Goal: Task Accomplishment & Management: Manage account settings

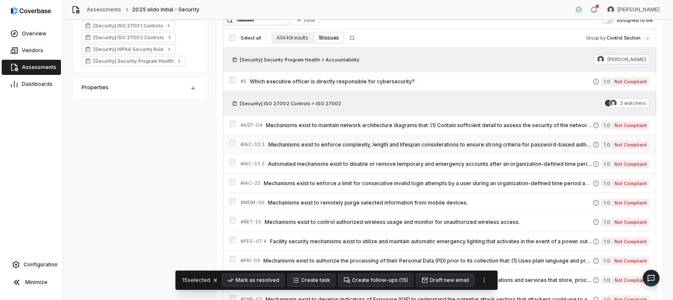
scroll to position [210, 0]
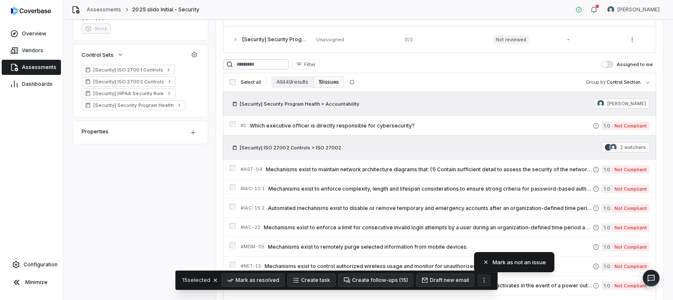
click at [482, 279] on icon "More actions" at bounding box center [484, 280] width 7 height 7
click at [392, 285] on button "Create follow-ups ( 15 )" at bounding box center [375, 280] width 74 height 13
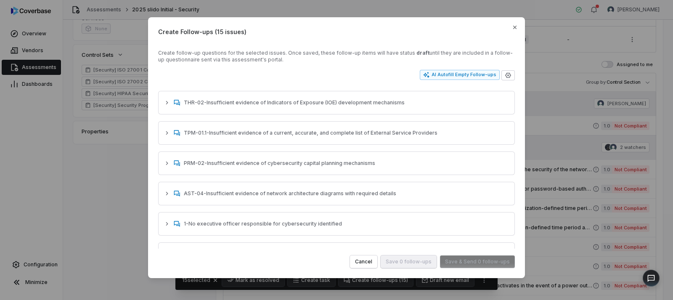
scroll to position [286, 0]
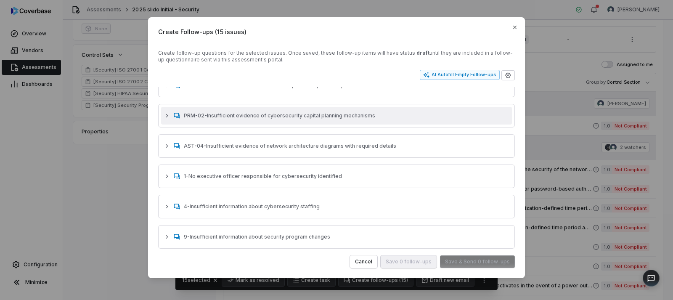
click at [167, 117] on icon "button" at bounding box center [167, 115] width 7 height 7
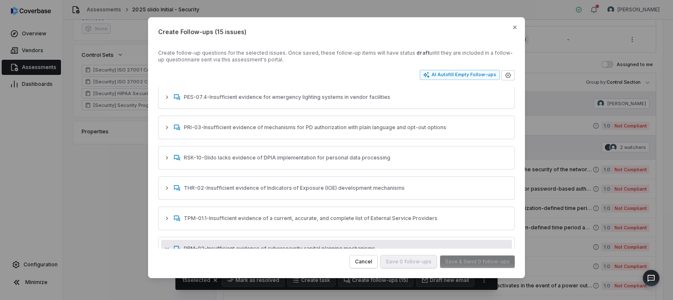
scroll to position [0, 0]
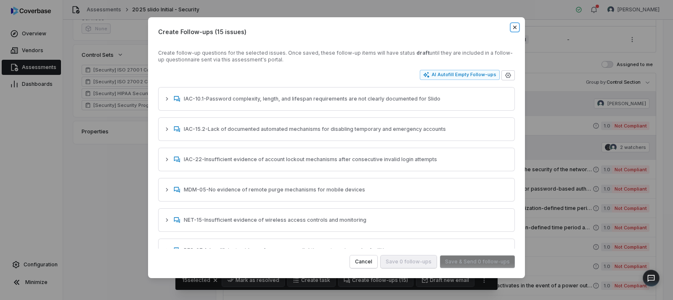
click at [514, 26] on icon "button" at bounding box center [514, 27] width 7 height 7
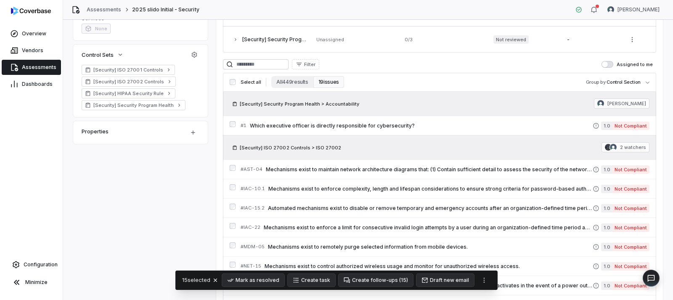
drag, startPoint x: 32, startPoint y: 71, endPoint x: 39, endPoint y: 68, distance: 7.1
click at [33, 71] on link "Assessments" at bounding box center [31, 67] width 59 height 15
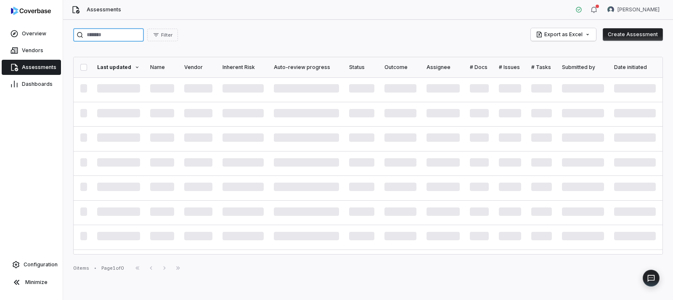
click at [140, 35] on input "search" at bounding box center [108, 34] width 71 height 13
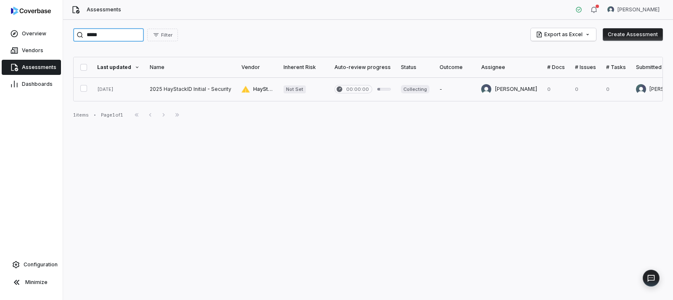
type input "*****"
click at [199, 88] on link at bounding box center [191, 89] width 92 height 24
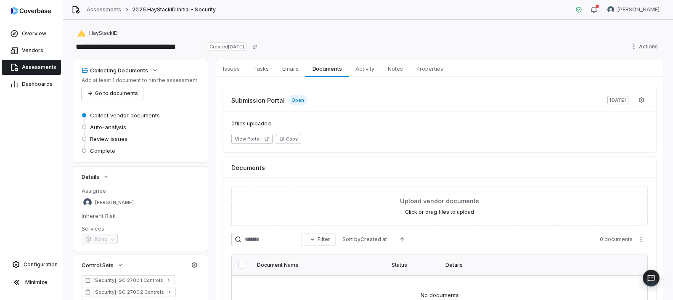
click at [42, 71] on link "Assessments" at bounding box center [31, 67] width 59 height 15
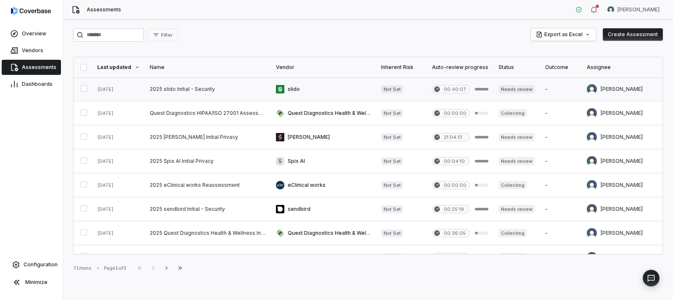
click at [195, 88] on link at bounding box center [208, 89] width 126 height 24
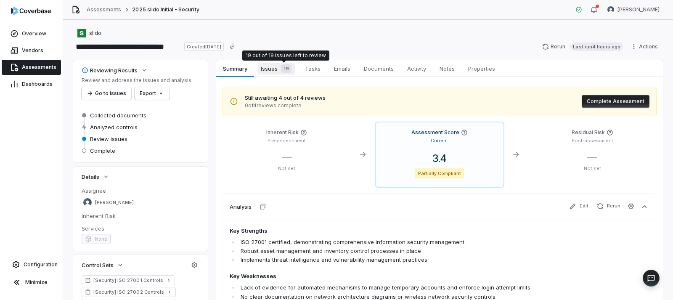
click at [278, 69] on div "19" at bounding box center [285, 68] width 14 height 8
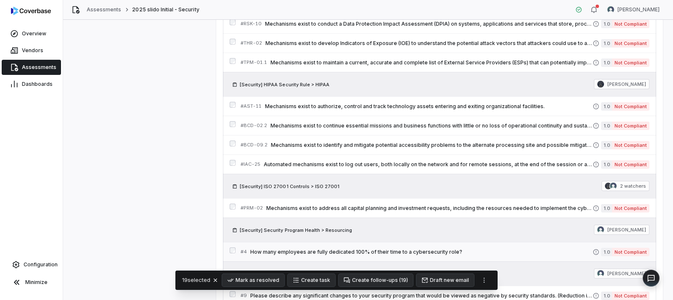
scroll to position [468, 0]
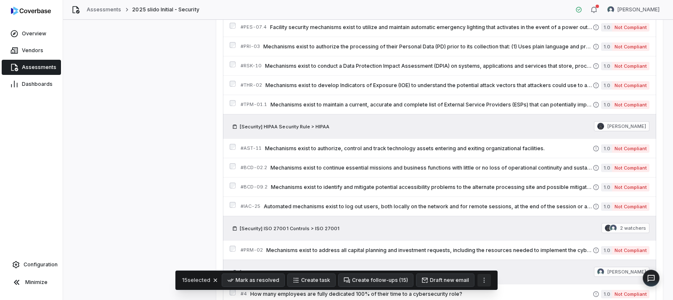
click at [483, 282] on icon "More actions" at bounding box center [484, 280] width 7 height 7
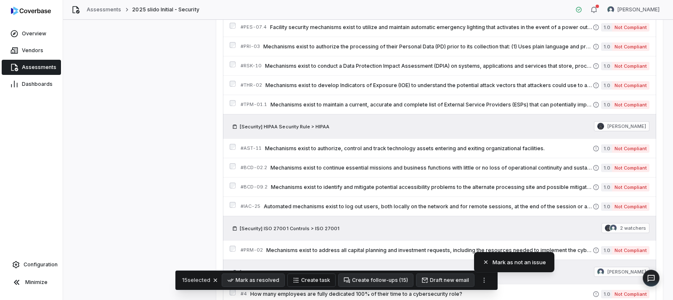
click at [310, 279] on button "Create task" at bounding box center [312, 280] width 48 height 13
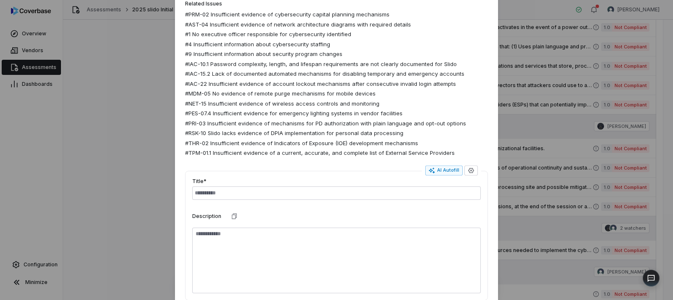
scroll to position [0, 0]
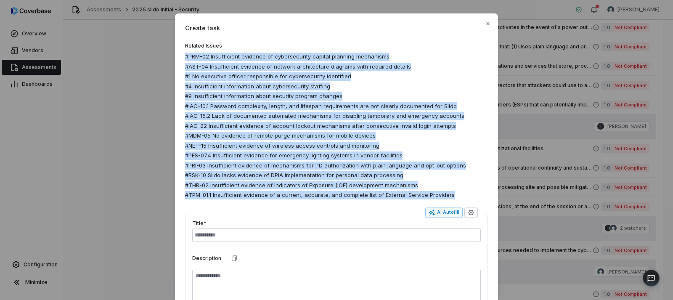
drag, startPoint x: 447, startPoint y: 194, endPoint x: 182, endPoint y: 56, distance: 299.0
click at [182, 56] on div "Create task Related Issues #PRM-02 Insufficient evidence of cybersecurity capit…" at bounding box center [336, 218] width 323 height 410
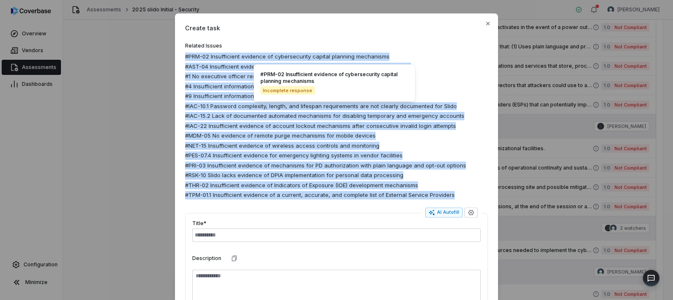
copy div "#PRM-02 Insufficient evidence of cybersecurity capital planning mechanisms #AST…"
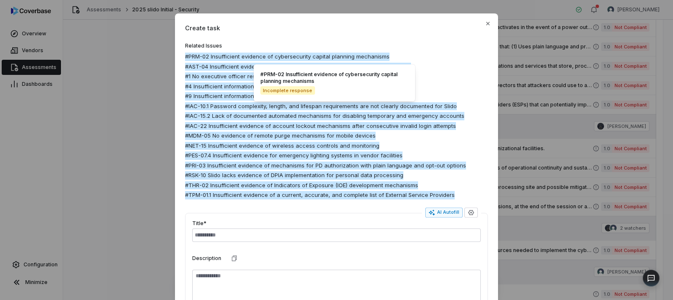
type textarea "*"
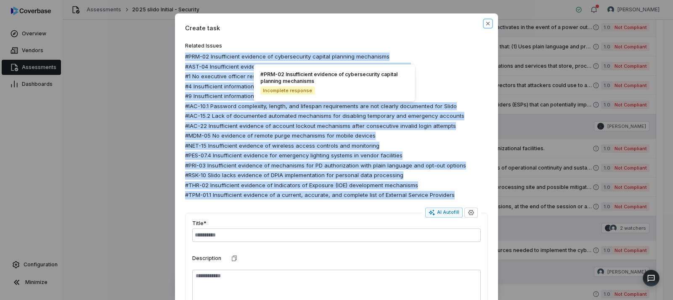
drag, startPoint x: 485, startPoint y: 24, endPoint x: 497, endPoint y: 31, distance: 13.9
click at [485, 24] on icon "button" at bounding box center [487, 23] width 7 height 7
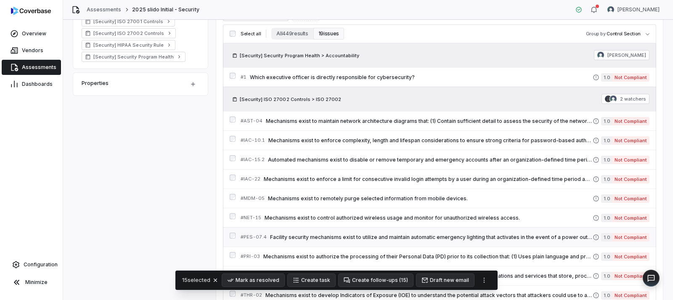
scroll to position [258, 0]
click at [180, 201] on div "Reviewing Results Review and address the issues and analysis Go to issues Expor…" at bounding box center [368, 184] width 590 height 765
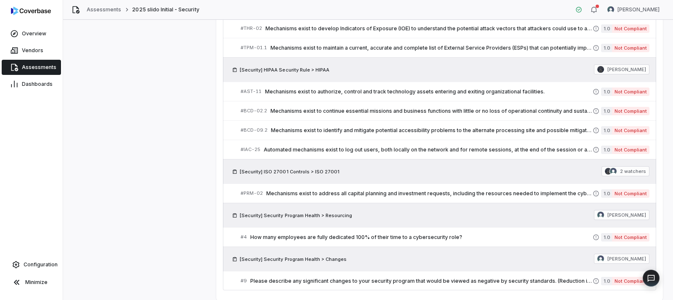
scroll to position [510, 0]
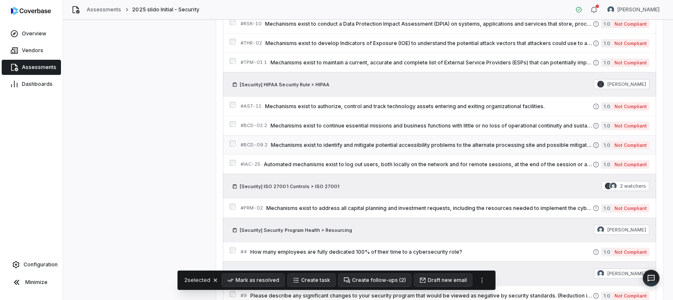
click at [230, 140] on div "# BCD-09.2 Mechanisms exist to identify and mitigate potential accessibility pr…" at bounding box center [439, 144] width 433 height 19
click at [481, 282] on icon "More actions" at bounding box center [481, 280] width 1 height 5
click at [178, 151] on html "**********" at bounding box center [336, 150] width 673 height 300
click at [479, 282] on icon "More actions" at bounding box center [482, 280] width 7 height 7
click at [171, 189] on html "**********" at bounding box center [336, 150] width 673 height 300
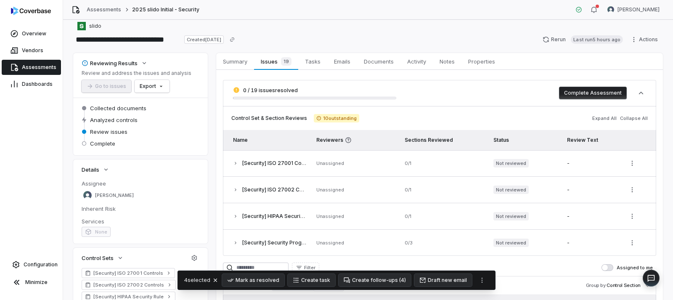
scroll to position [0, 0]
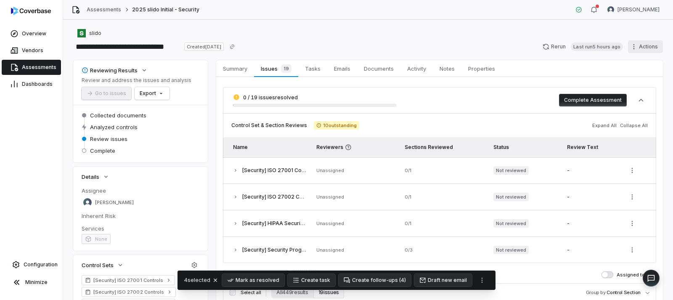
click at [632, 49] on html "**********" at bounding box center [336, 150] width 673 height 300
click at [374, 35] on html "**********" at bounding box center [336, 150] width 673 height 300
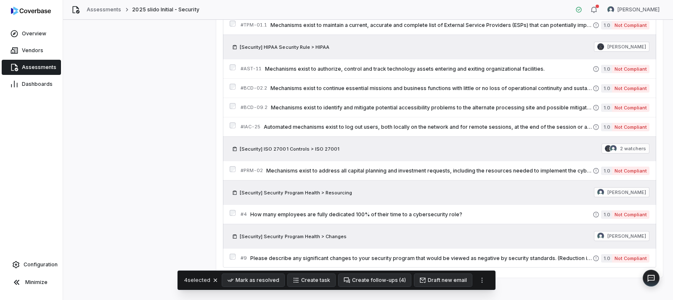
scroll to position [553, 0]
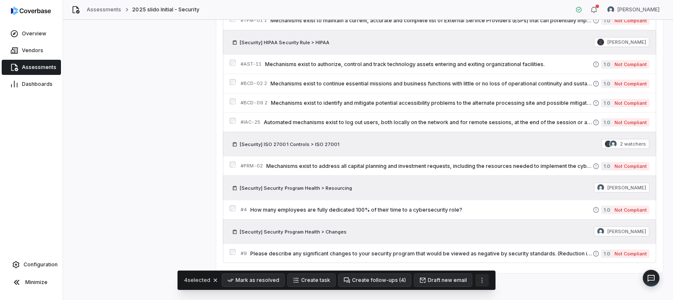
click at [481, 282] on icon "More actions" at bounding box center [481, 280] width 1 height 5
click at [172, 149] on html "**********" at bounding box center [336, 150] width 673 height 300
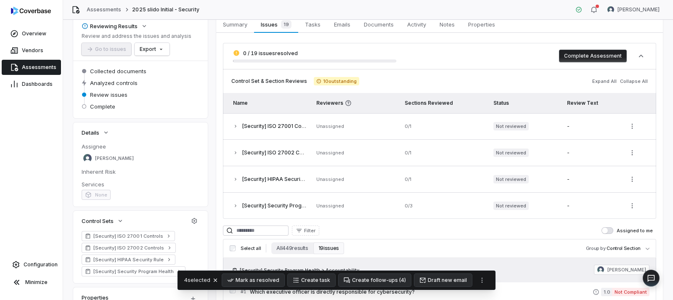
scroll to position [126, 0]
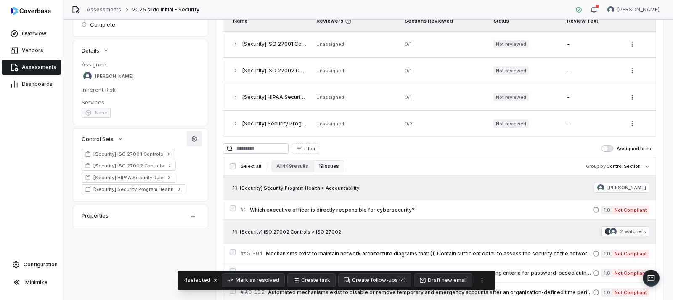
click at [192, 139] on icon "button" at bounding box center [194, 138] width 7 height 7
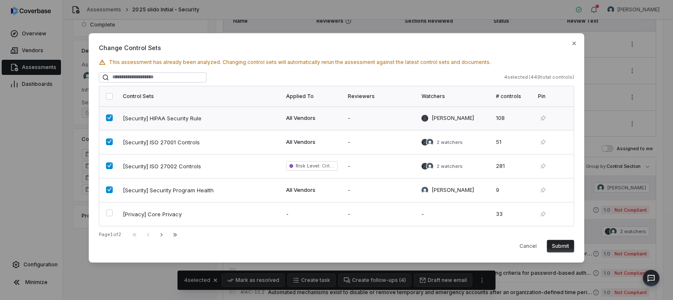
click at [108, 118] on button "button" at bounding box center [109, 117] width 7 height 7
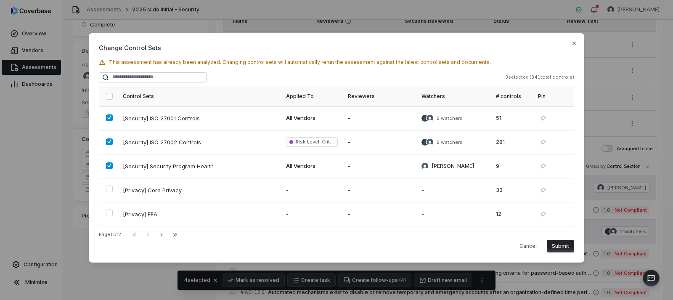
click at [561, 243] on button "Submit" at bounding box center [560, 246] width 27 height 13
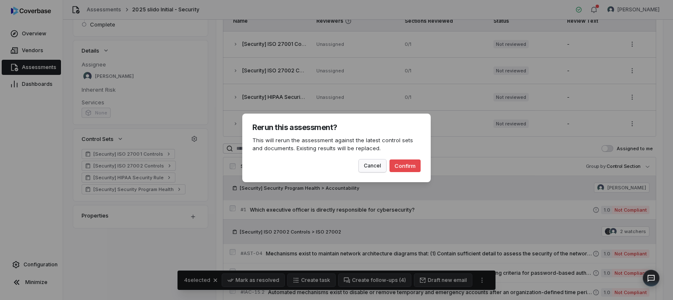
click at [377, 166] on button "Cancel" at bounding box center [372, 165] width 27 height 13
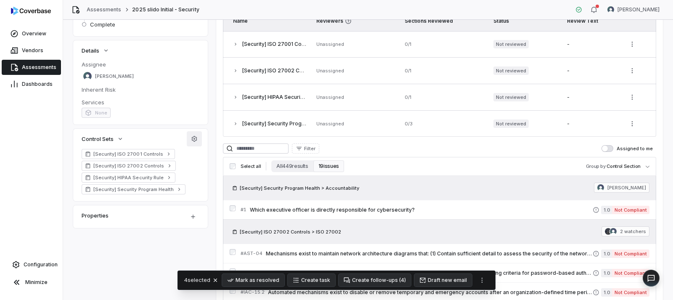
click at [196, 139] on icon "button" at bounding box center [194, 138] width 7 height 7
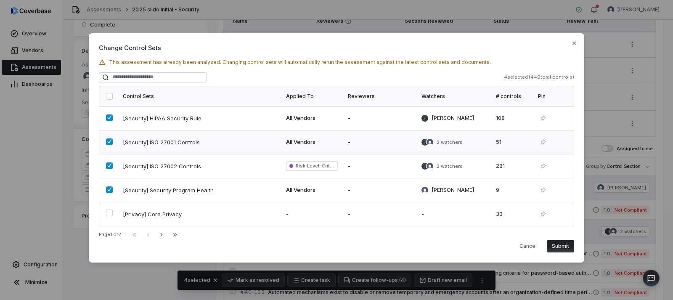
click at [110, 116] on button "button" at bounding box center [109, 117] width 7 height 7
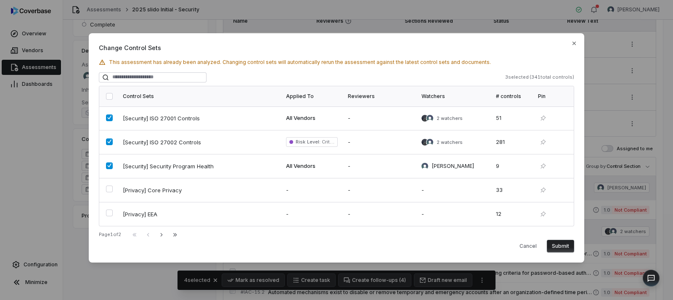
click at [165, 235] on icon "button" at bounding box center [161, 234] width 7 height 7
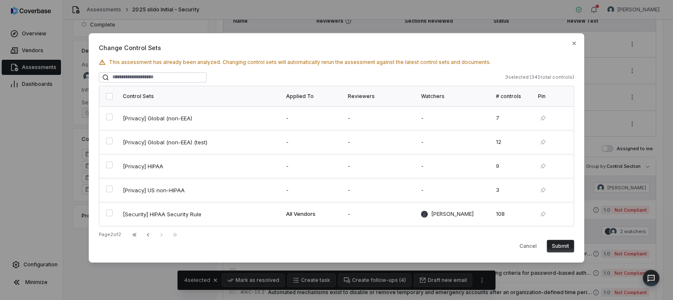
click at [562, 245] on button "Submit" at bounding box center [560, 246] width 27 height 13
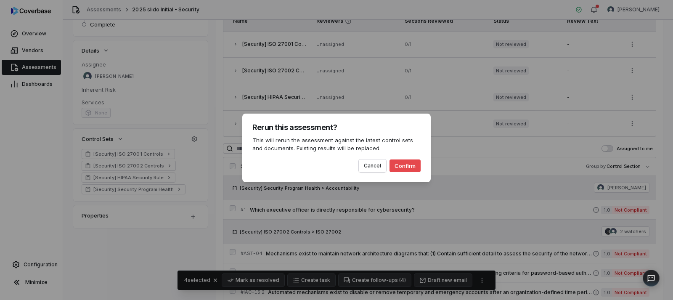
click at [408, 168] on button "Confirm" at bounding box center [404, 165] width 31 height 13
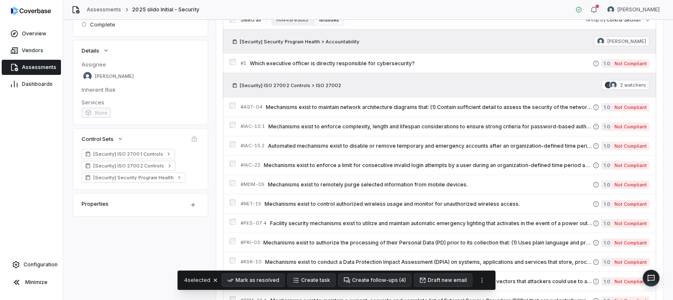
scroll to position [0, 0]
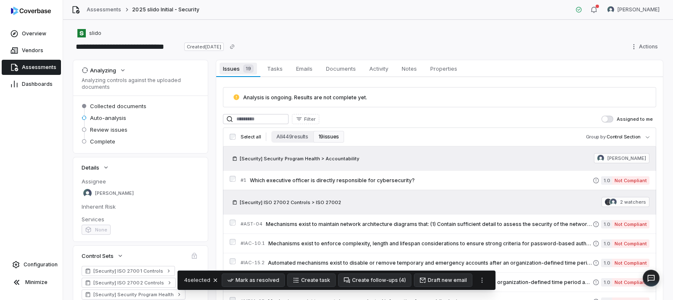
click at [231, 71] on span "Issues 19" at bounding box center [237, 69] width 37 height 12
click at [280, 71] on span "Tasks" at bounding box center [275, 68] width 22 height 11
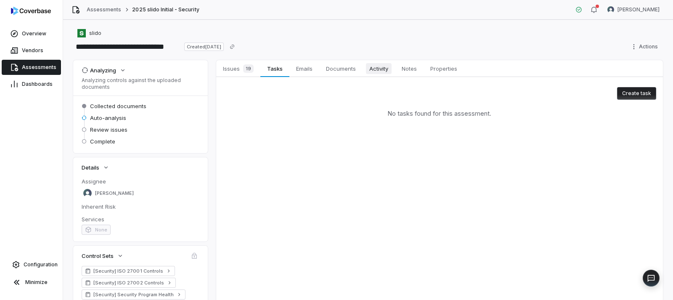
click at [377, 71] on span "Activity" at bounding box center [379, 68] width 26 height 11
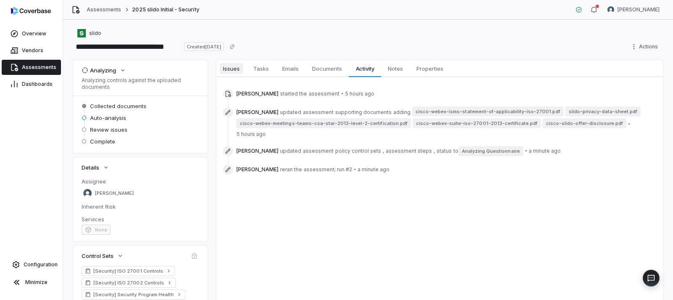
click at [236, 72] on span "Issues" at bounding box center [231, 68] width 24 height 11
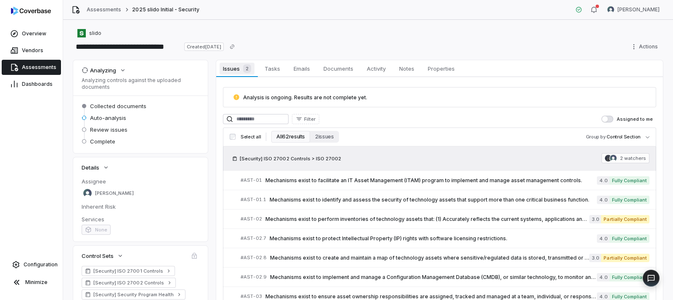
click at [235, 68] on span "Issues 2" at bounding box center [236, 69] width 34 height 12
click at [262, 68] on span "Tasks" at bounding box center [272, 68] width 22 height 11
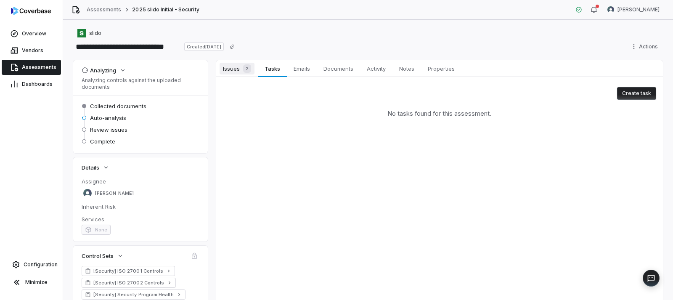
click at [241, 69] on div "2" at bounding box center [245, 68] width 11 height 8
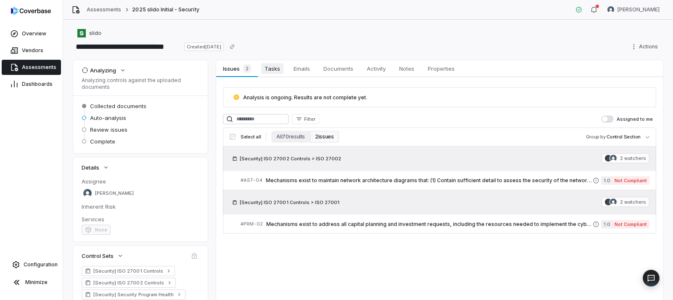
click at [269, 69] on span "Tasks" at bounding box center [272, 68] width 22 height 11
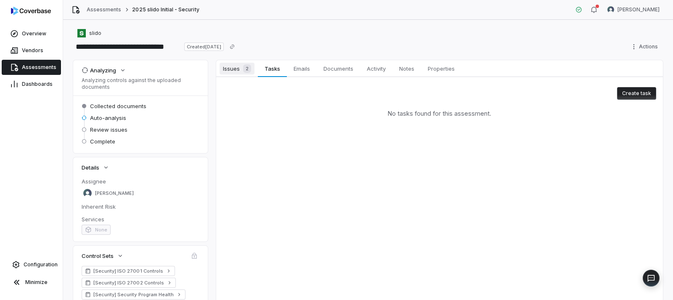
click at [236, 70] on span "Issues 2" at bounding box center [236, 69] width 35 height 12
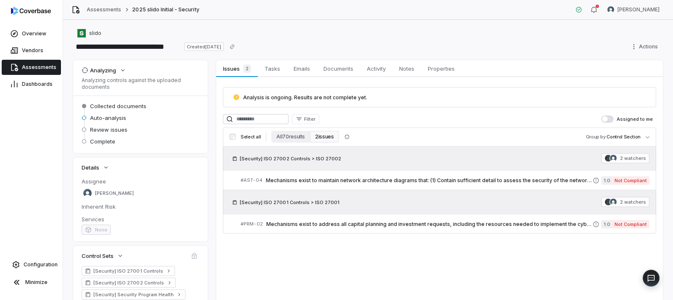
click at [42, 67] on span "Assessments" at bounding box center [39, 67] width 34 height 7
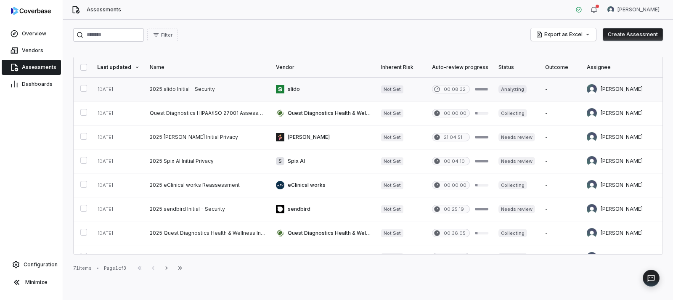
click at [183, 86] on link at bounding box center [208, 89] width 126 height 24
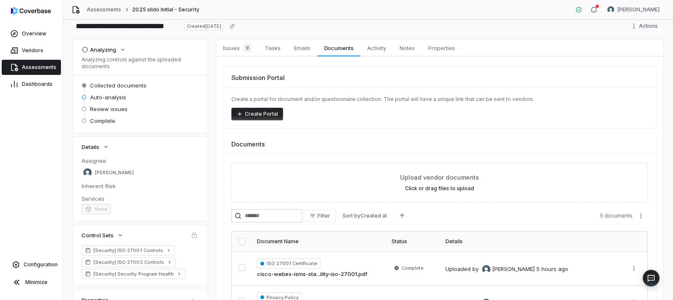
scroll to position [19, 0]
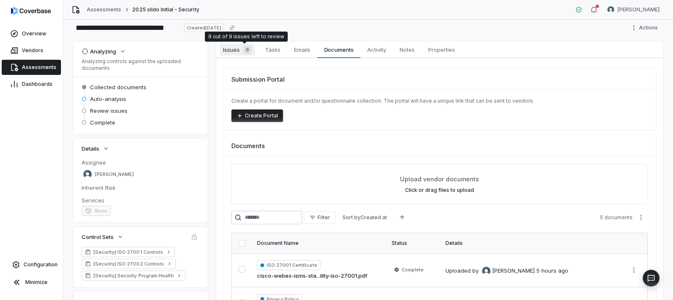
click at [235, 49] on span "Issues 9" at bounding box center [236, 50] width 35 height 12
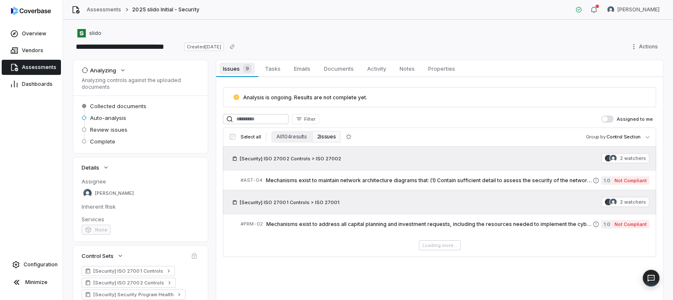
click at [240, 67] on div "9" at bounding box center [246, 68] width 12 height 8
click at [266, 70] on span "Tasks" at bounding box center [273, 68] width 22 height 11
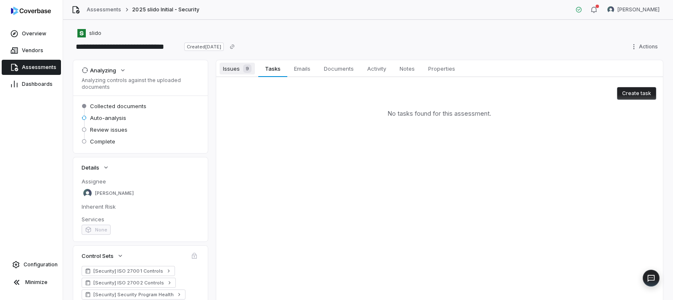
click at [240, 68] on div "9" at bounding box center [246, 68] width 12 height 8
